Goal: Task Accomplishment & Management: Use online tool/utility

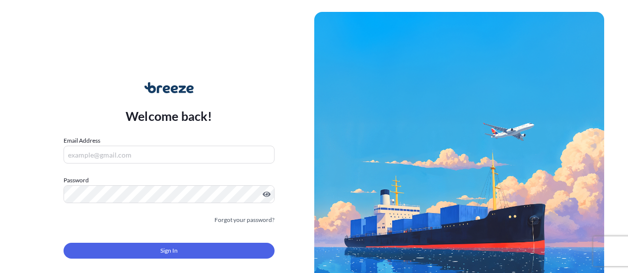
type input "[EMAIL_ADDRESS][DOMAIN_NAME]"
click at [221, 243] on div "Sign In" at bounding box center [169, 248] width 211 height 22
click at [133, 251] on button "Sign In" at bounding box center [169, 251] width 211 height 16
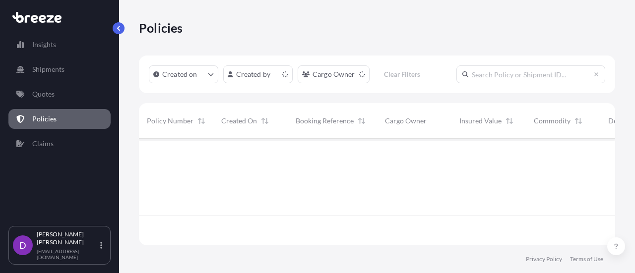
scroll to position [105, 469]
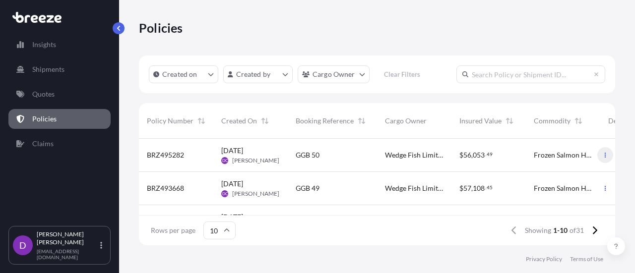
click at [602, 154] on icon "button" at bounding box center [605, 155] width 6 height 6
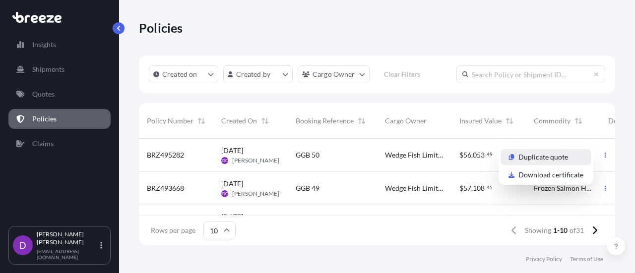
click at [543, 153] on p "Duplicate quote" at bounding box center [543, 157] width 50 height 10
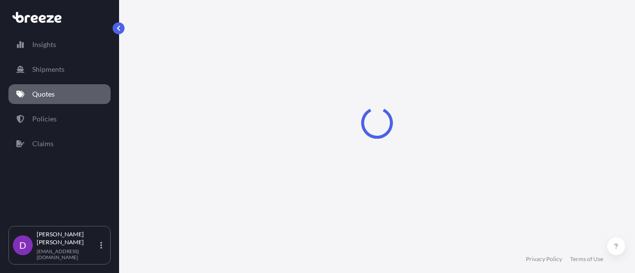
select select "Road"
select select "Sea"
select select "Road"
select select "2"
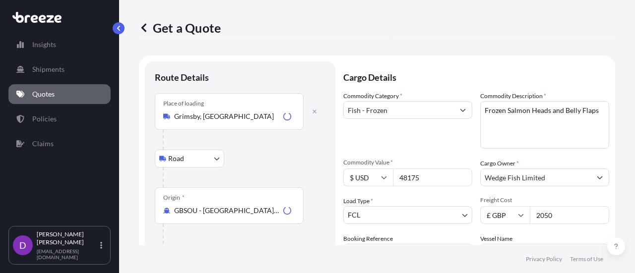
scroll to position [16, 0]
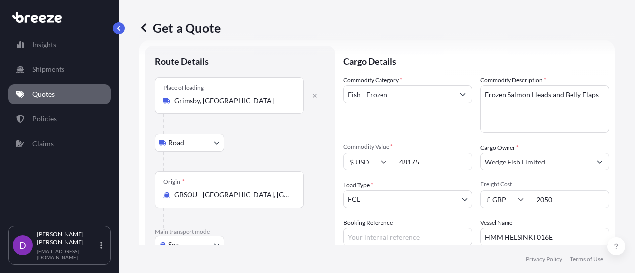
click at [423, 164] on input "48175" at bounding box center [432, 162] width 79 height 18
type input "49850"
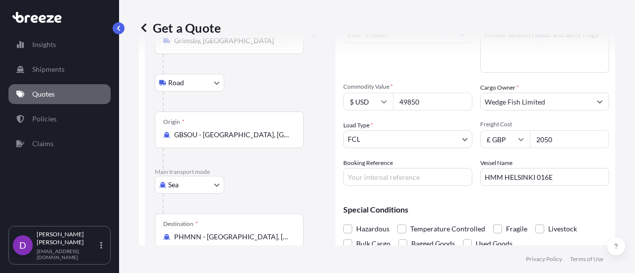
scroll to position [76, 0]
click at [355, 174] on input "Booking Reference" at bounding box center [407, 177] width 129 height 18
type input "GGB 51"
click at [285, 168] on p "Main transport mode" at bounding box center [240, 172] width 171 height 8
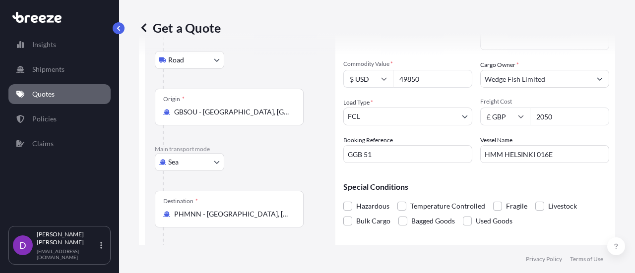
scroll to position [103, 0]
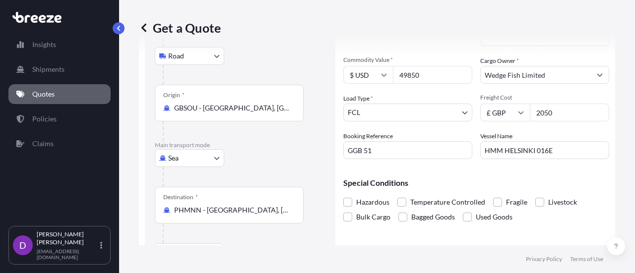
click at [552, 149] on input "HMM HELSINKI 016E" at bounding box center [544, 150] width 129 height 18
type input "H"
